Goal: Task Accomplishment & Management: Use online tool/utility

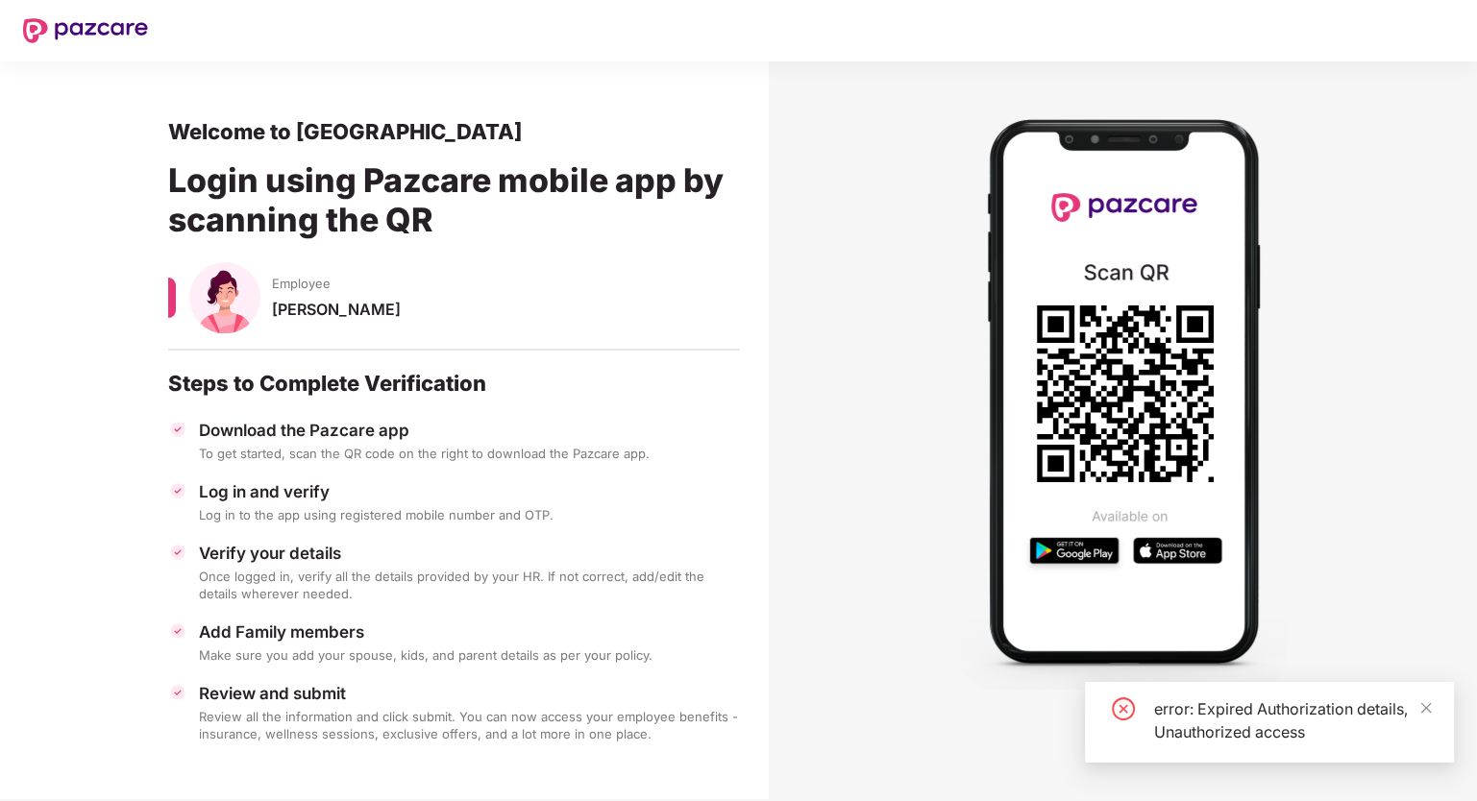
click at [1416, 707] on div "error: Expired Authorization details, Unauthorized access" at bounding box center [1292, 721] width 277 height 46
